Goal: Information Seeking & Learning: Learn about a topic

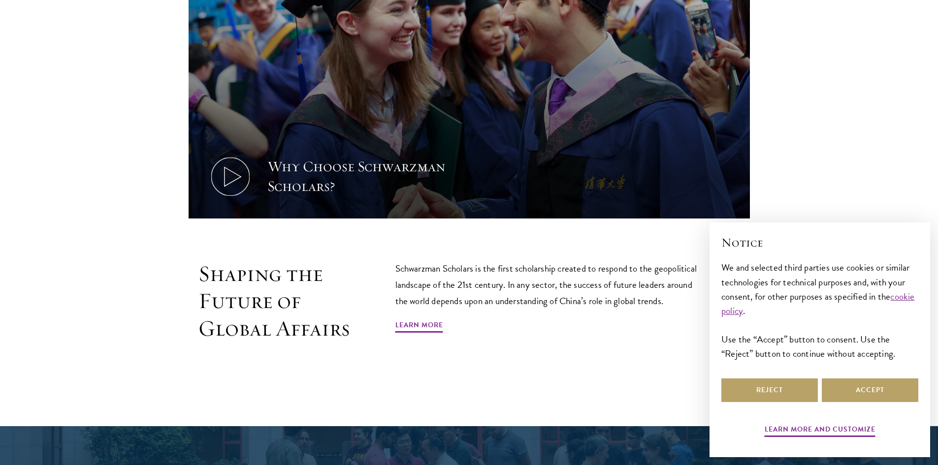
scroll to position [541, 0]
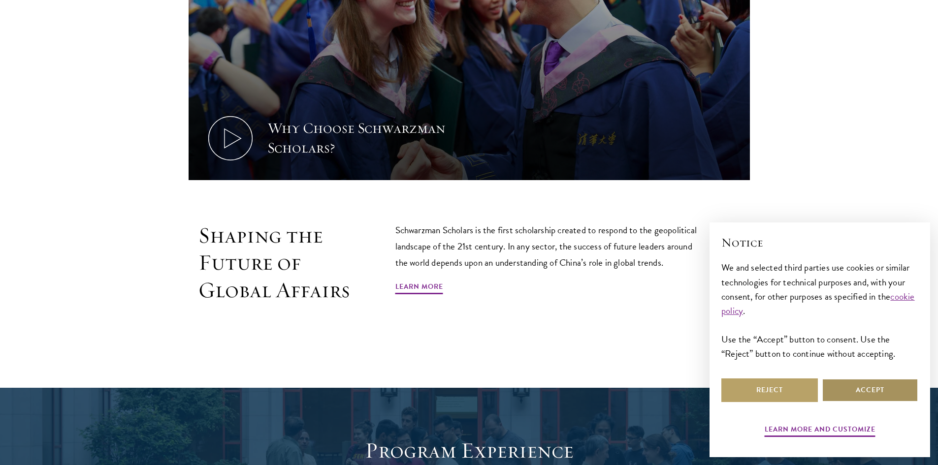
click at [860, 385] on button "Accept" at bounding box center [870, 391] width 96 height 24
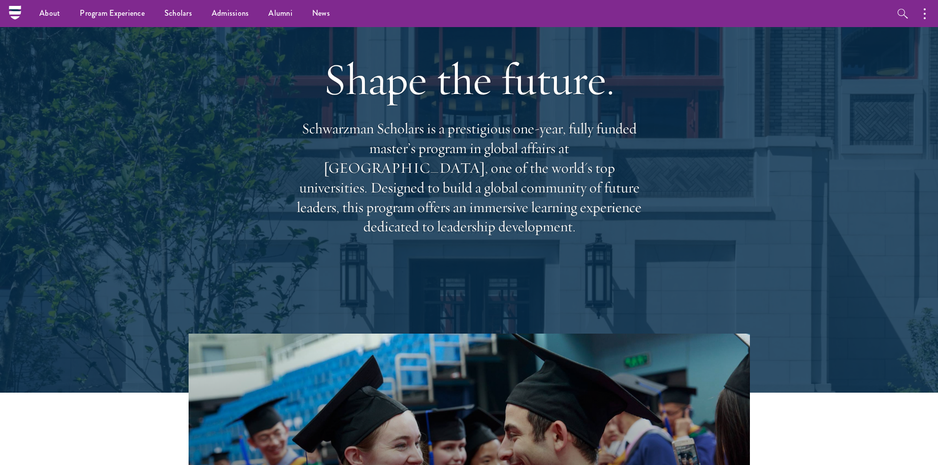
scroll to position [0, 0]
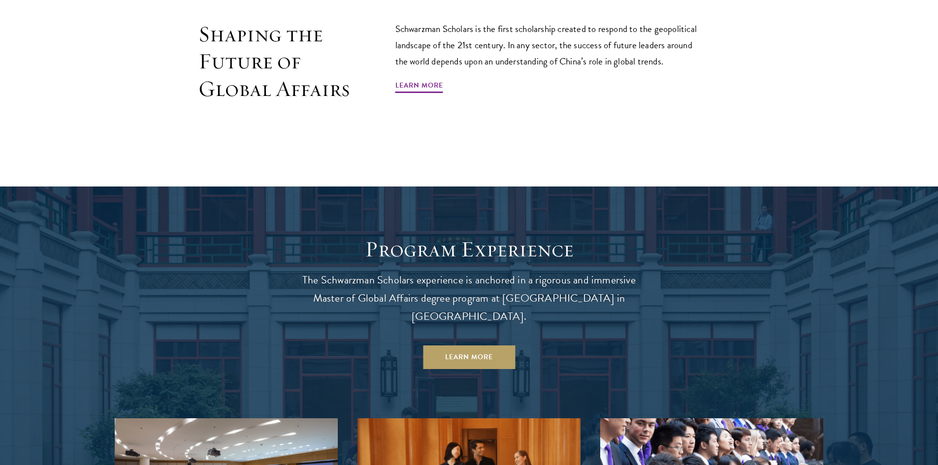
scroll to position [837, 0]
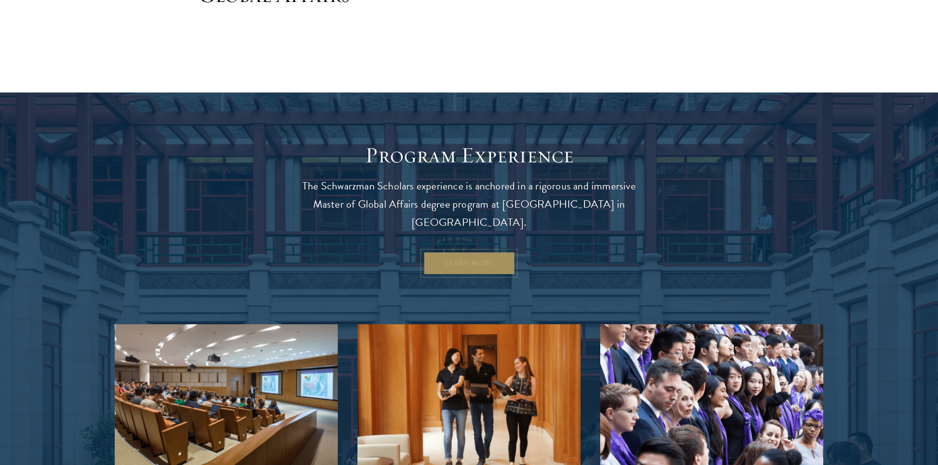
click at [473, 252] on link "Learn More" at bounding box center [469, 264] width 92 height 24
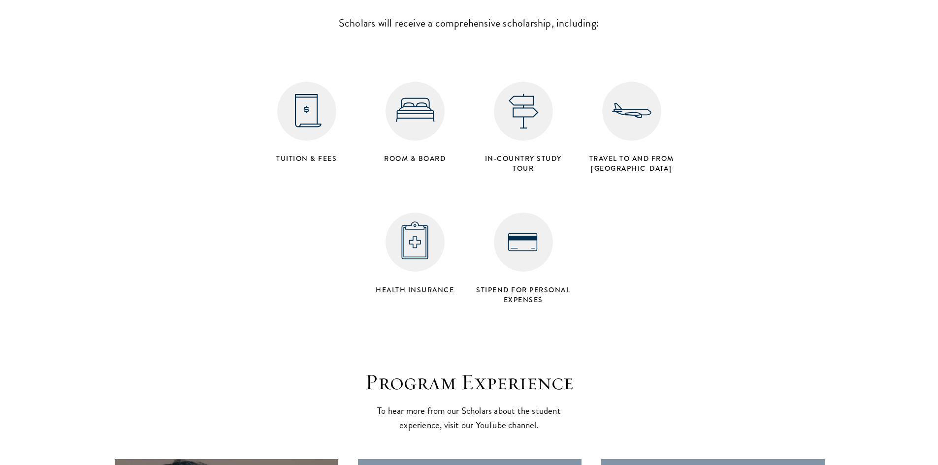
scroll to position [3987, 0]
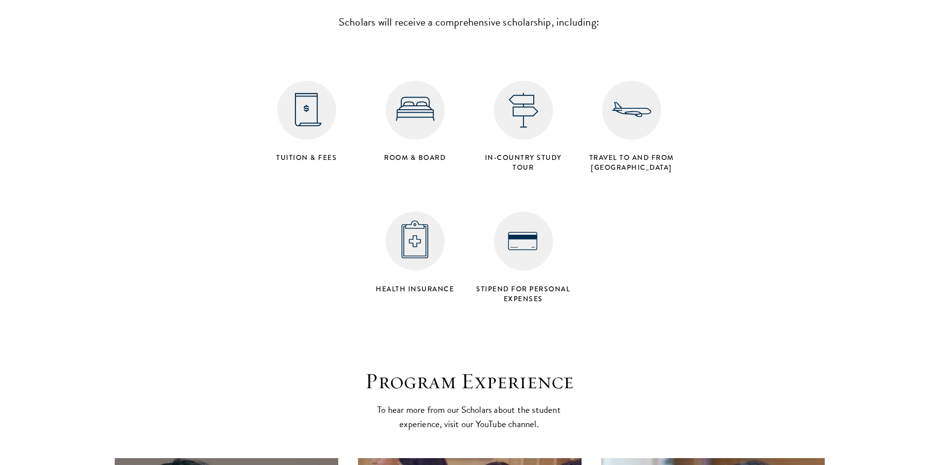
click at [295, 81] on img at bounding box center [306, 110] width 59 height 59
drag, startPoint x: 313, startPoint y: 117, endPoint x: 312, endPoint y: 112, distance: 4.9
click at [312, 153] on h4 "Tuition & Fees" at bounding box center [306, 158] width 98 height 10
click at [310, 84] on img at bounding box center [306, 110] width 59 height 59
click at [312, 106] on div "Tuition & Fees" at bounding box center [307, 122] width 108 height 92
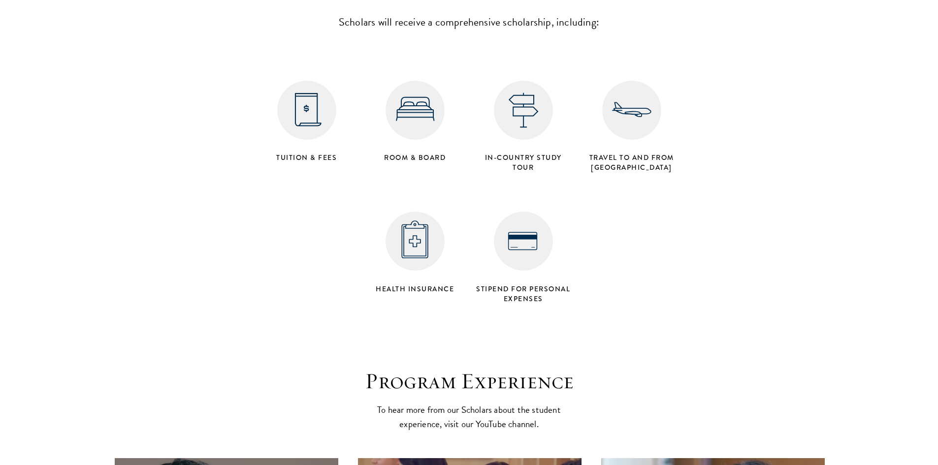
click at [624, 96] on img at bounding box center [631, 110] width 59 height 59
drag, startPoint x: 488, startPoint y: 82, endPoint x: 477, endPoint y: 81, distance: 10.9
click at [487, 82] on div "in-country study tour" at bounding box center [523, 126] width 108 height 101
drag, startPoint x: 477, startPoint y: 81, endPoint x: 411, endPoint y: 66, distance: 67.7
click at [418, 66] on div "Tuition & Fees Room & Board in-country study tour Travel to and from Beijing He…" at bounding box center [469, 177] width 433 height 262
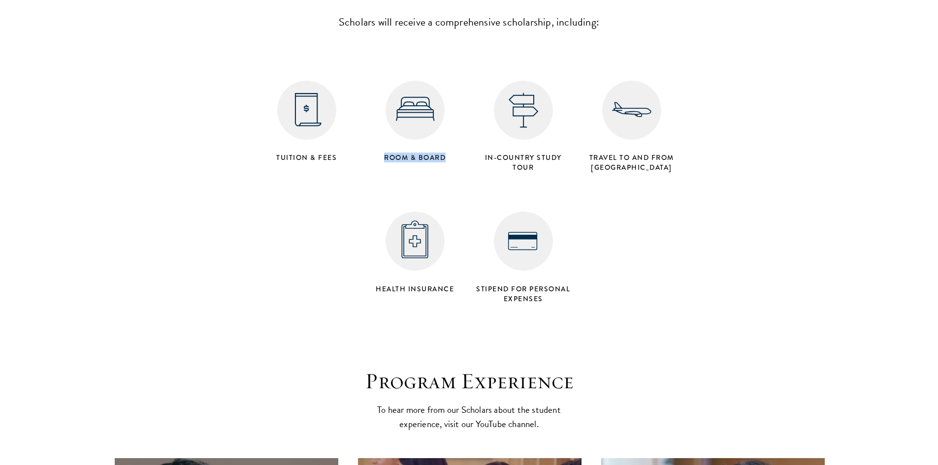
drag, startPoint x: 401, startPoint y: 68, endPoint x: 438, endPoint y: 92, distance: 43.4
click at [401, 81] on img at bounding box center [414, 110] width 59 height 59
click at [536, 153] on h4 "in-country study tour" at bounding box center [523, 163] width 98 height 20
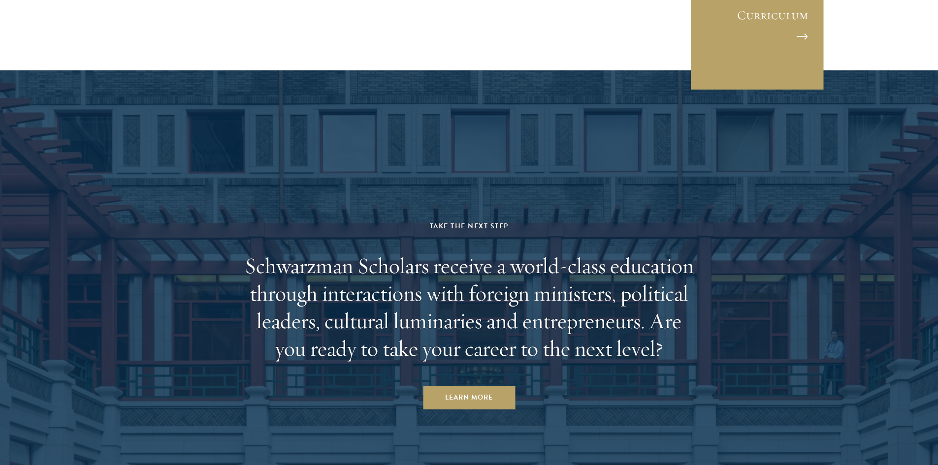
scroll to position [4775, 0]
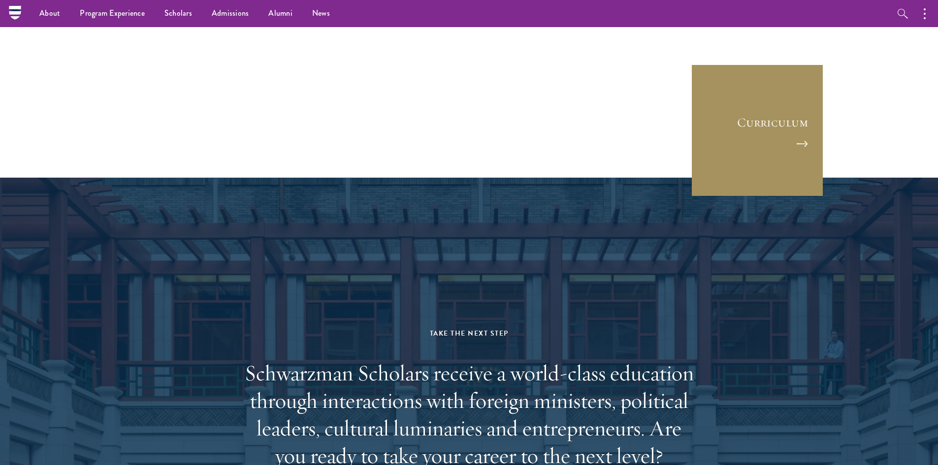
click at [811, 69] on link "Curriculum" at bounding box center [757, 130] width 133 height 133
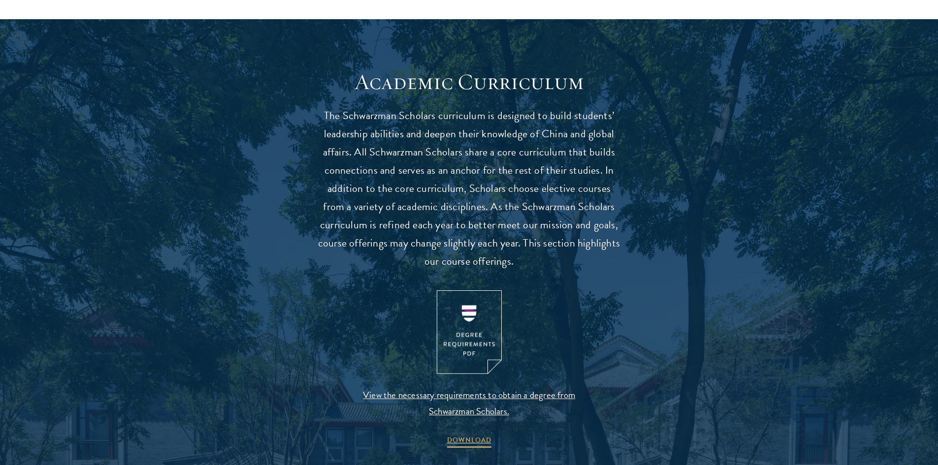
scroll to position [1034, 0]
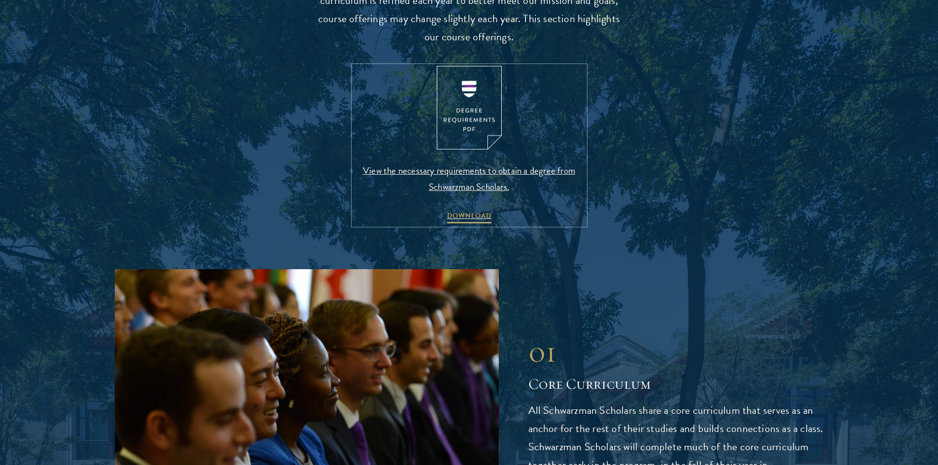
click at [461, 175] on span "View the necessary requirements to obtain a degree from Schwarzman Scholars." at bounding box center [468, 178] width 231 height 32
